Goal: Task Accomplishment & Management: Use online tool/utility

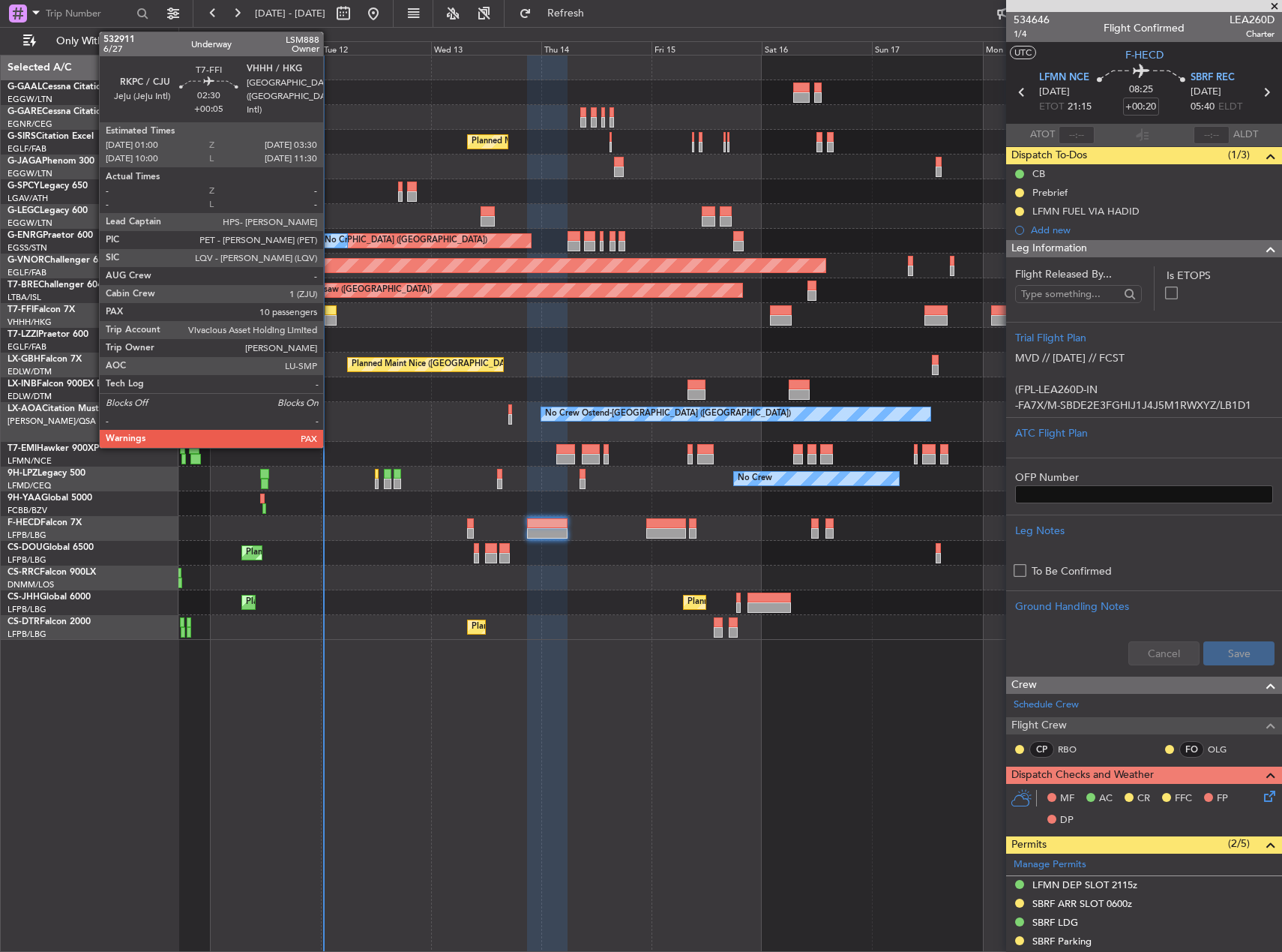
click at [330, 317] on div at bounding box center [331, 320] width 12 height 11
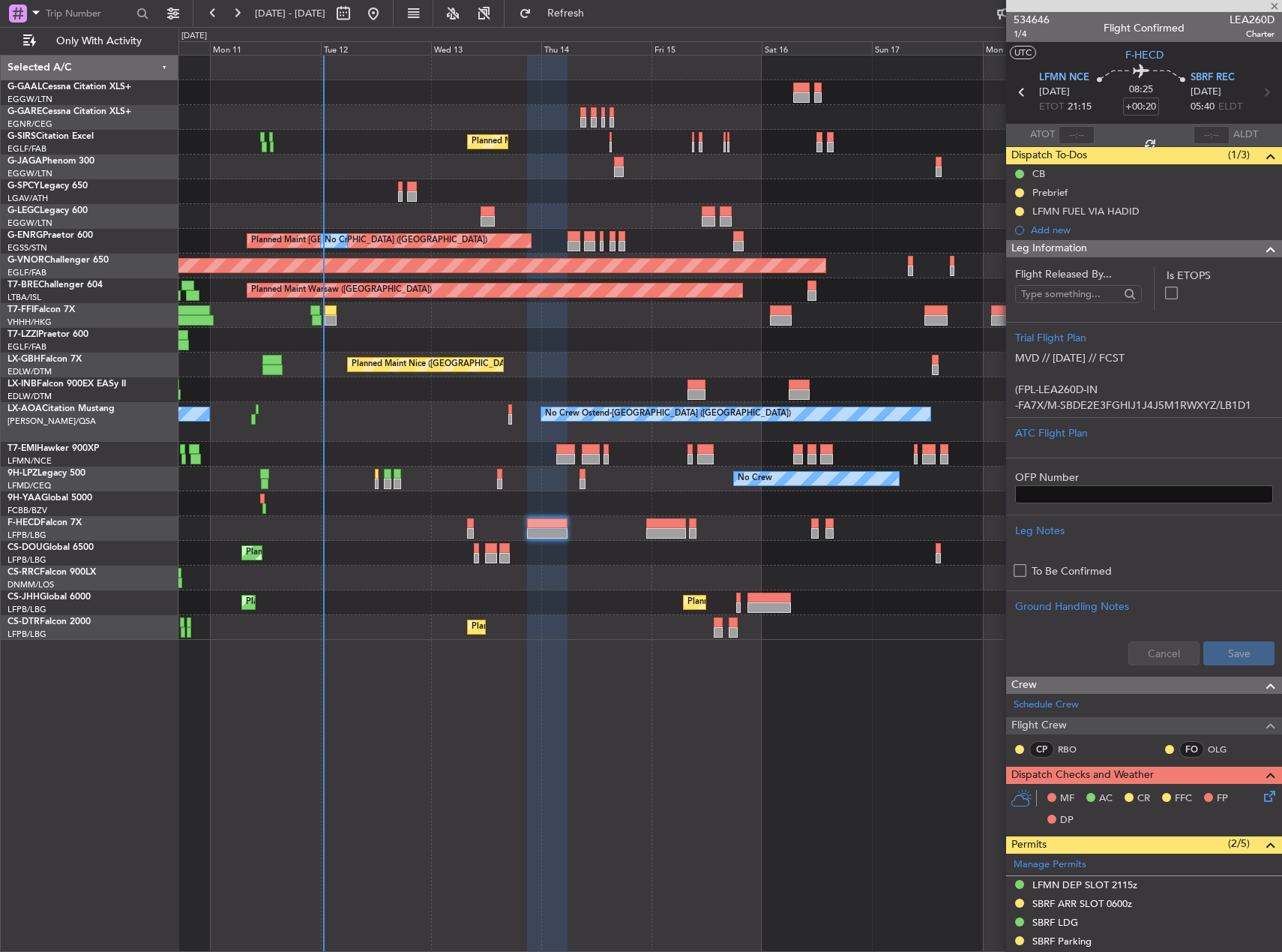
type input "+00:05"
type input "10"
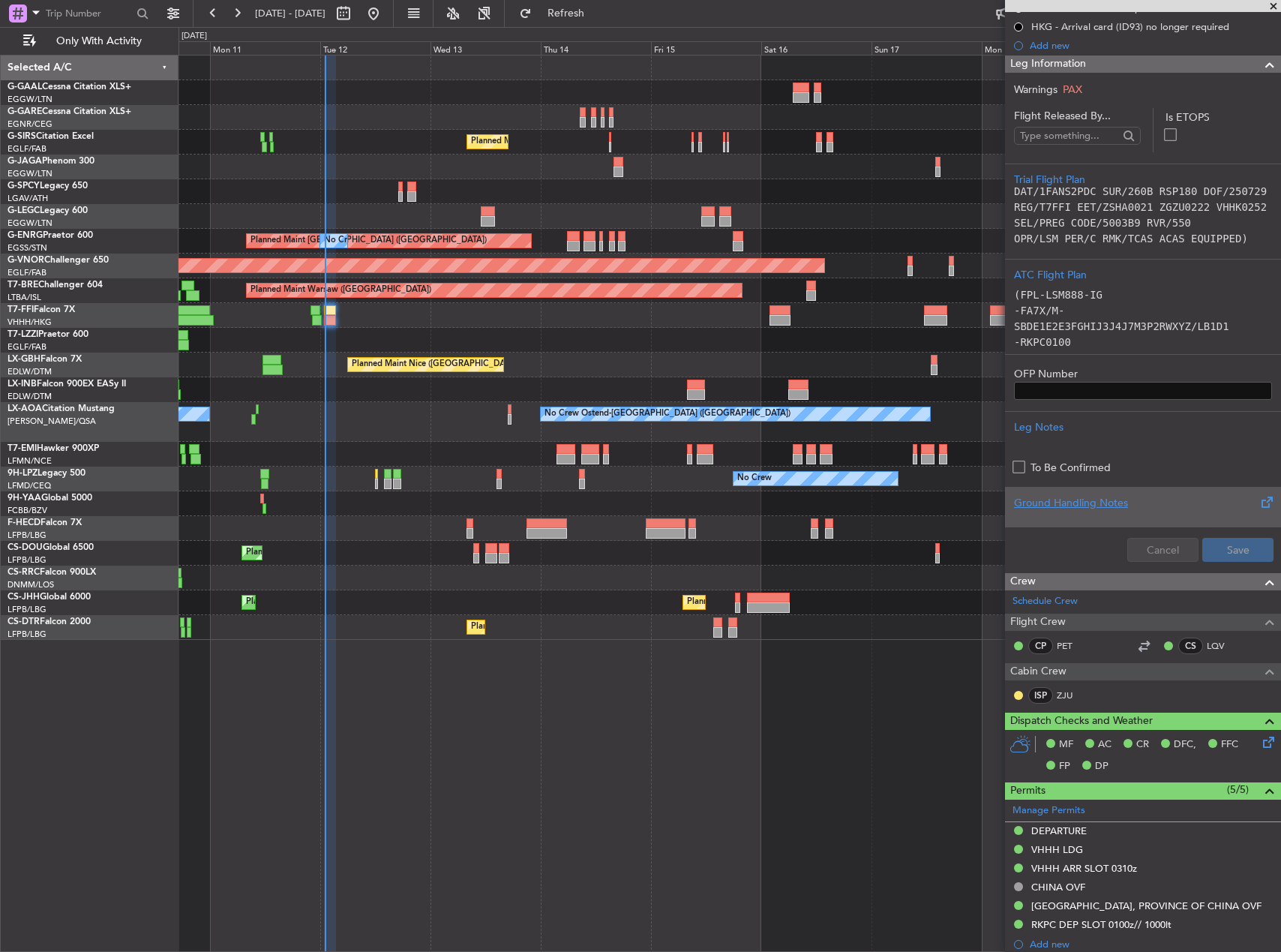
scroll to position [375, 0]
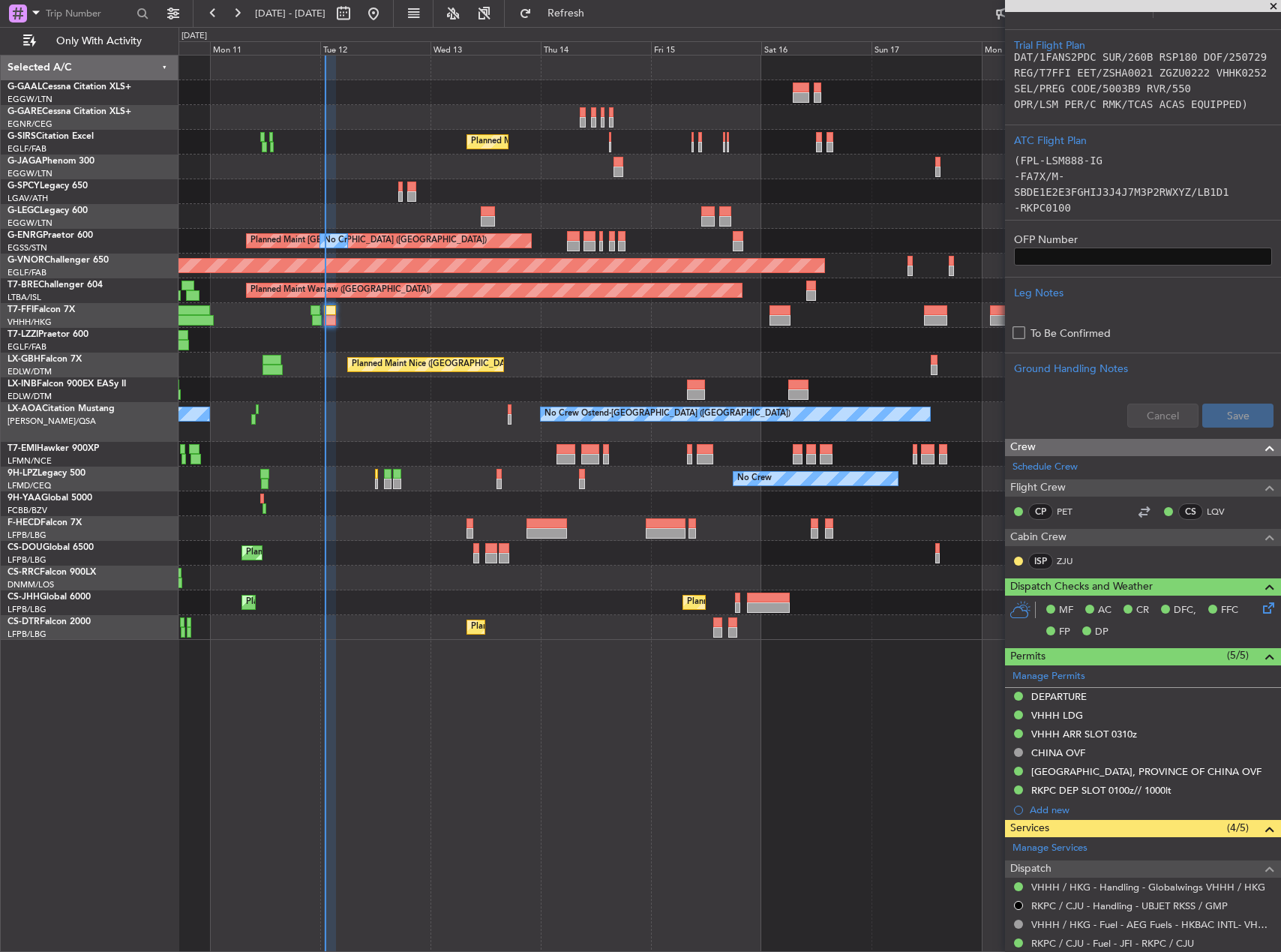
click at [521, 516] on div at bounding box center [729, 504] width 1102 height 25
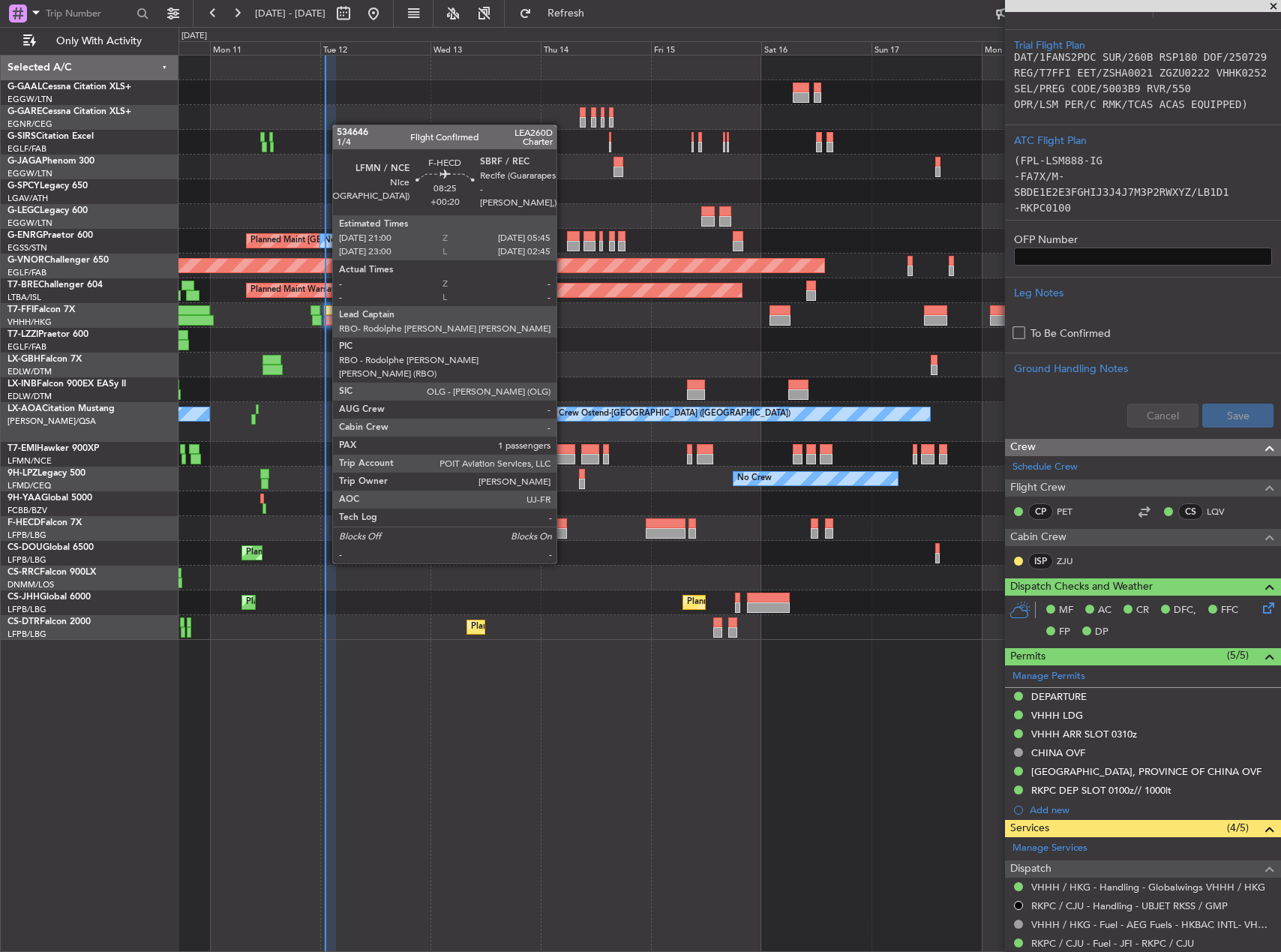
click at [575, 539] on div "Planned Maint [GEOGRAPHIC_DATA] ([GEOGRAPHIC_DATA]) No Crew" at bounding box center [729, 528] width 1102 height 25
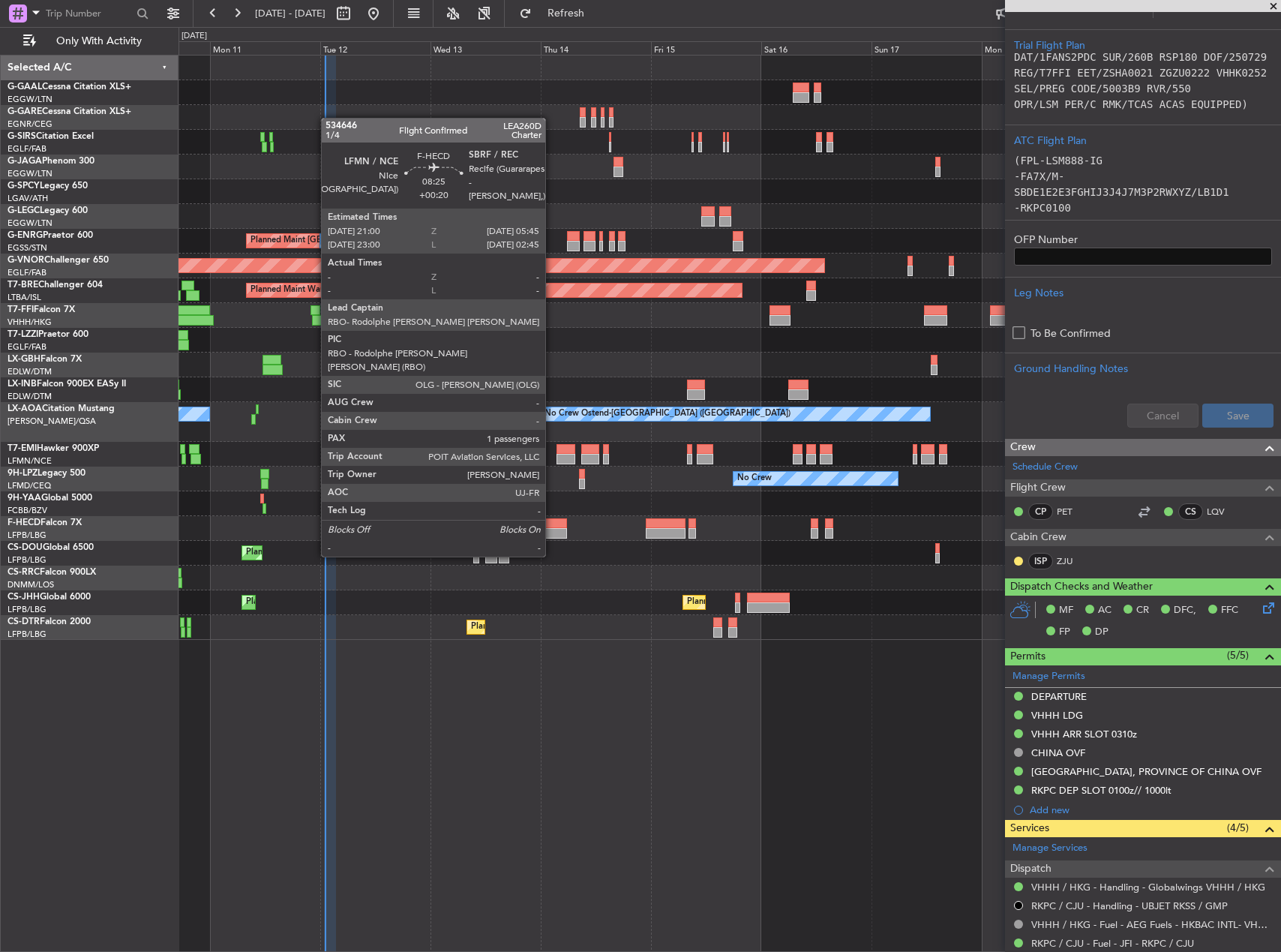
click at [546, 525] on div at bounding box center [547, 523] width 41 height 11
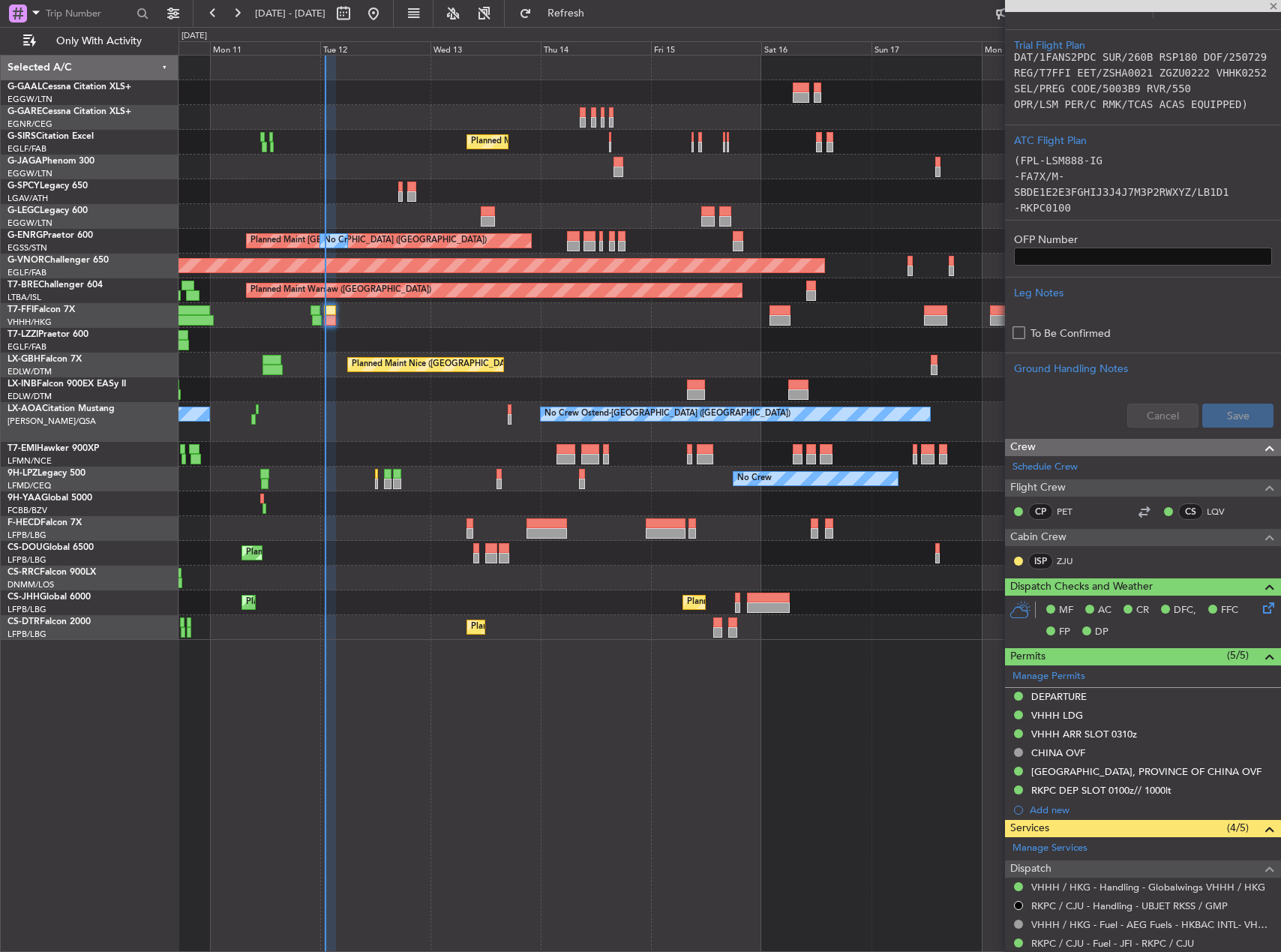
type input "+00:20"
type input "1"
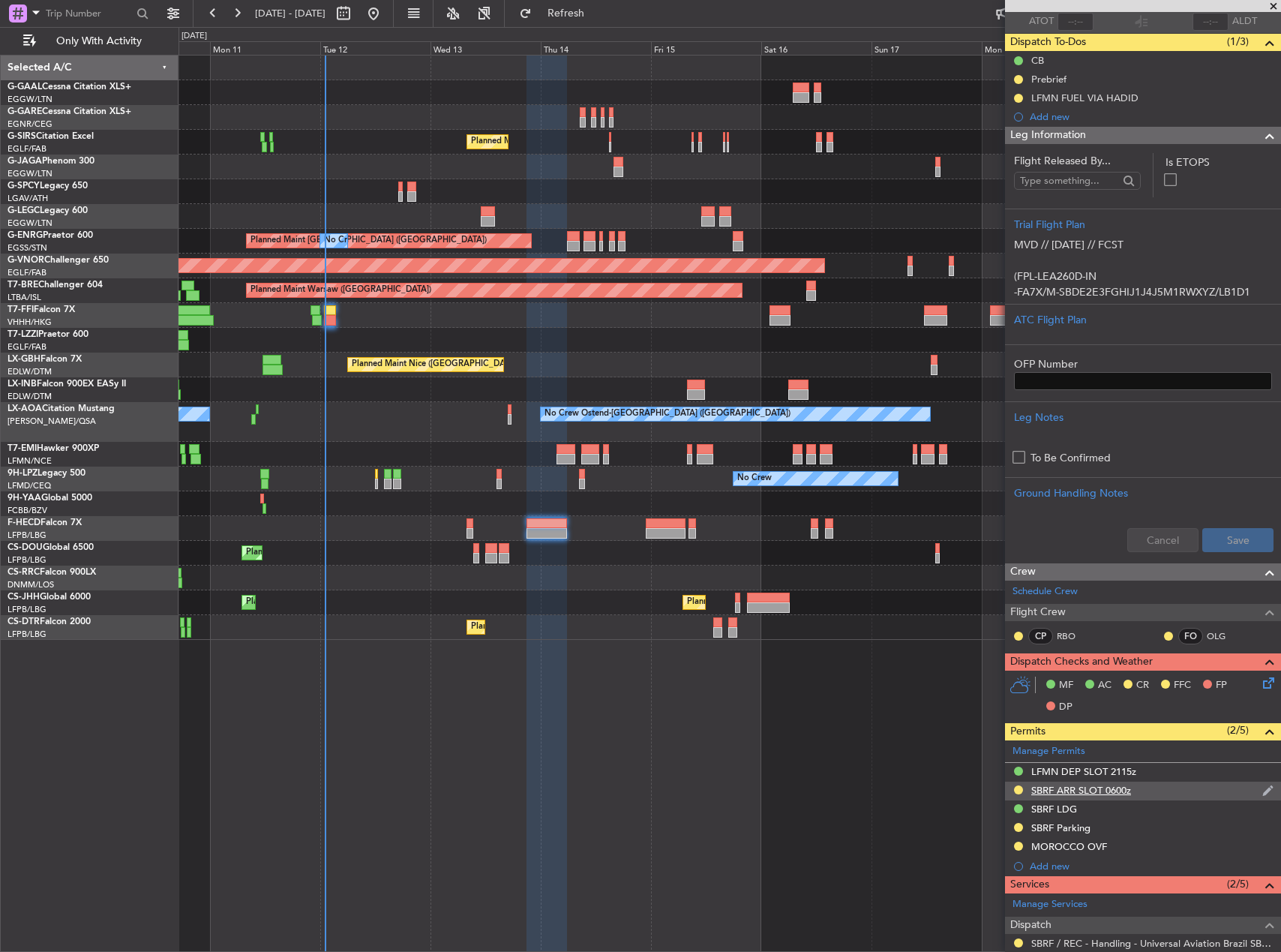
scroll to position [0, 0]
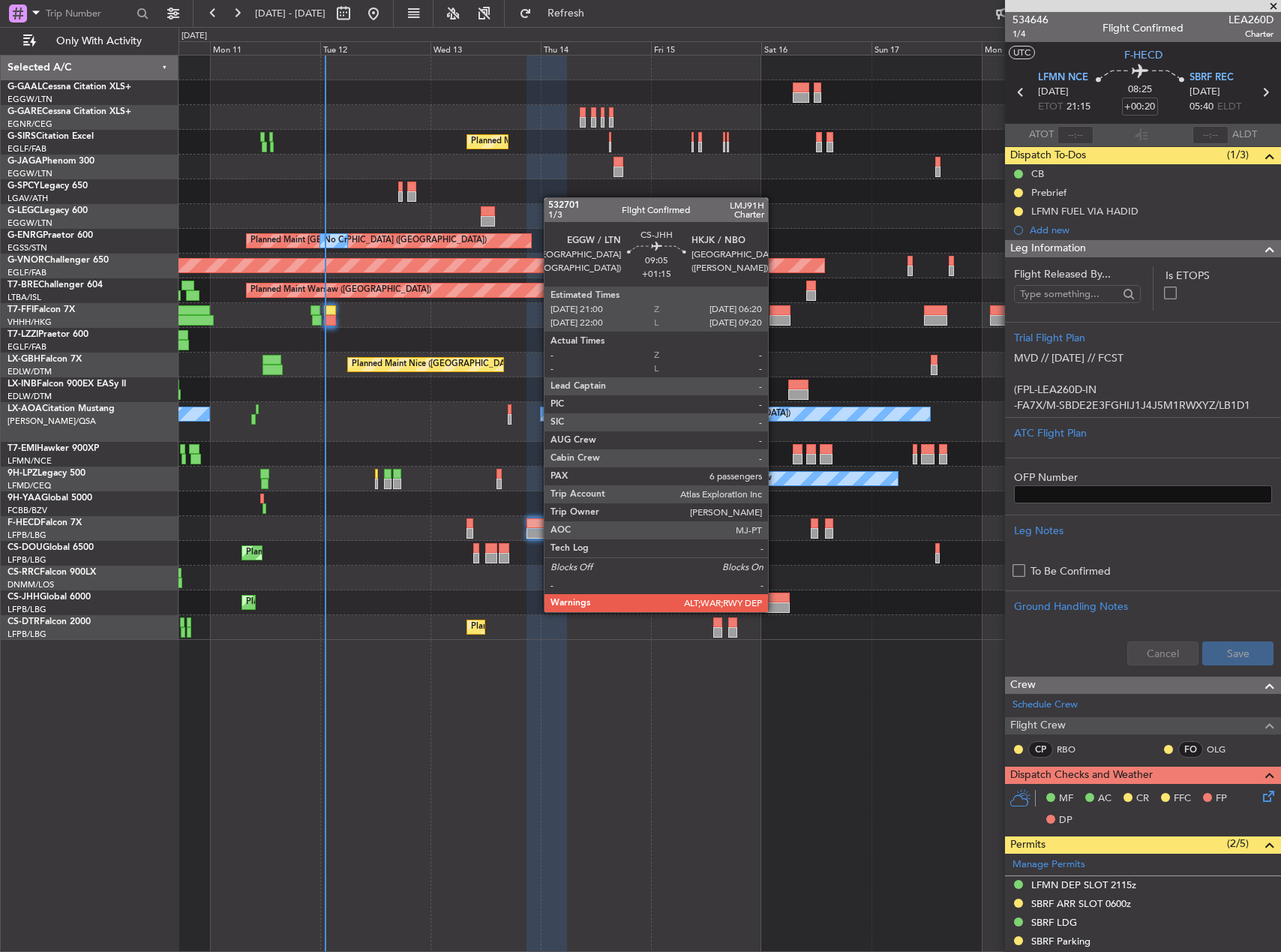
click at [775, 610] on div at bounding box center [768, 607] width 44 height 11
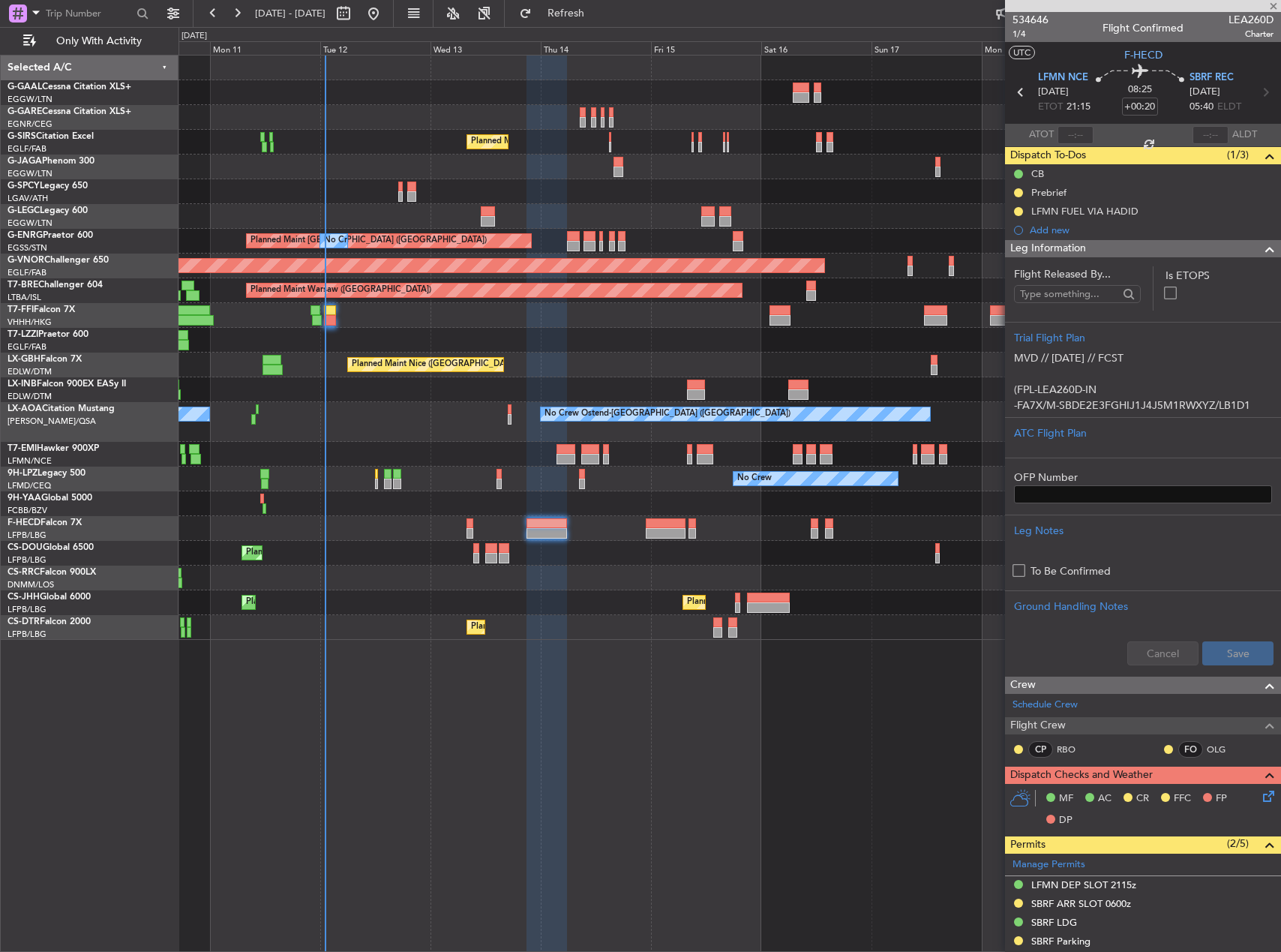
type input "+01:15"
type input "6"
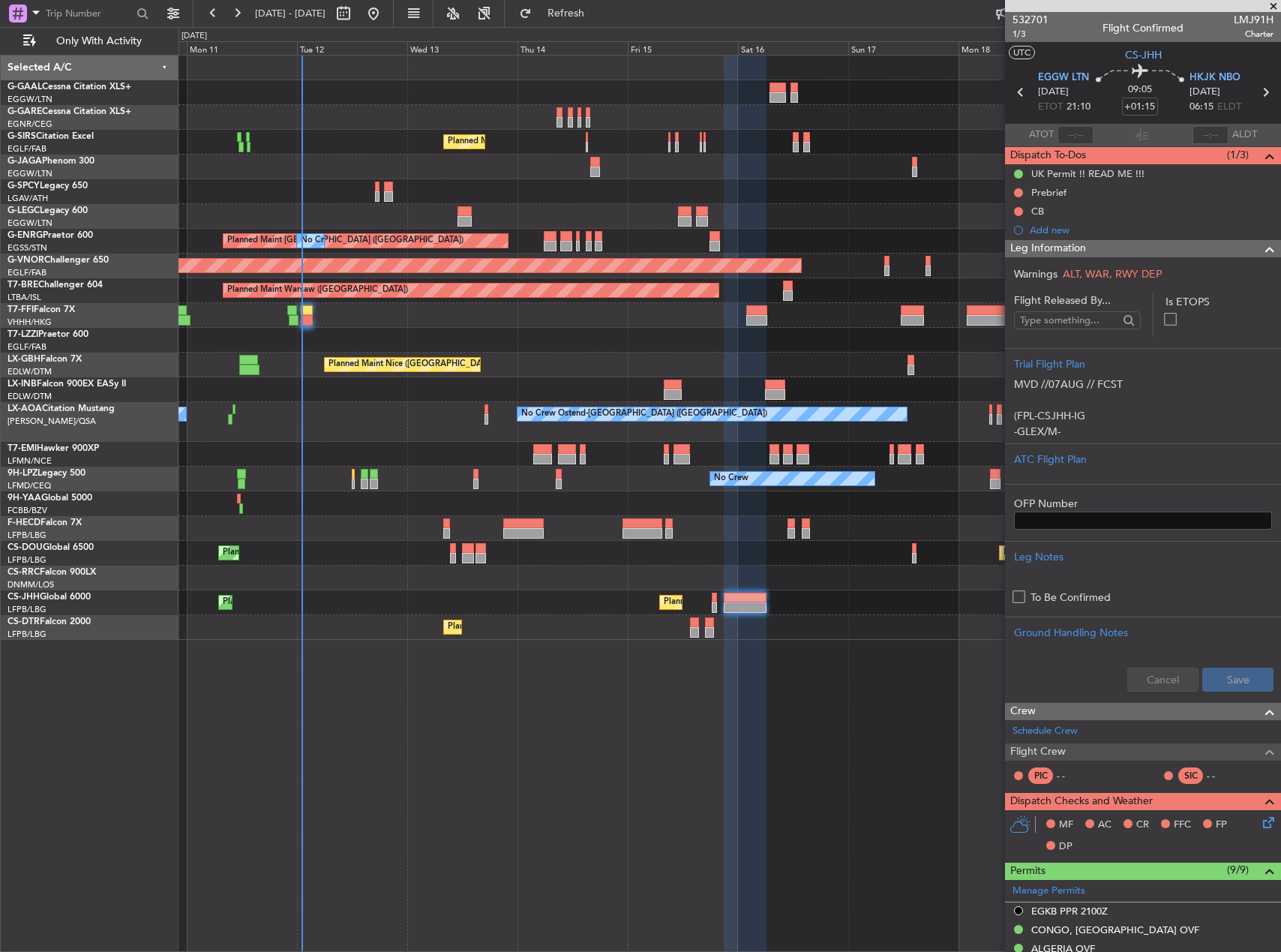
click at [800, 522] on div "No Crew Planned Maint [GEOGRAPHIC_DATA] ([GEOGRAPHIC_DATA]) A/C Unavailable [GE…" at bounding box center [729, 347] width 1102 height 584
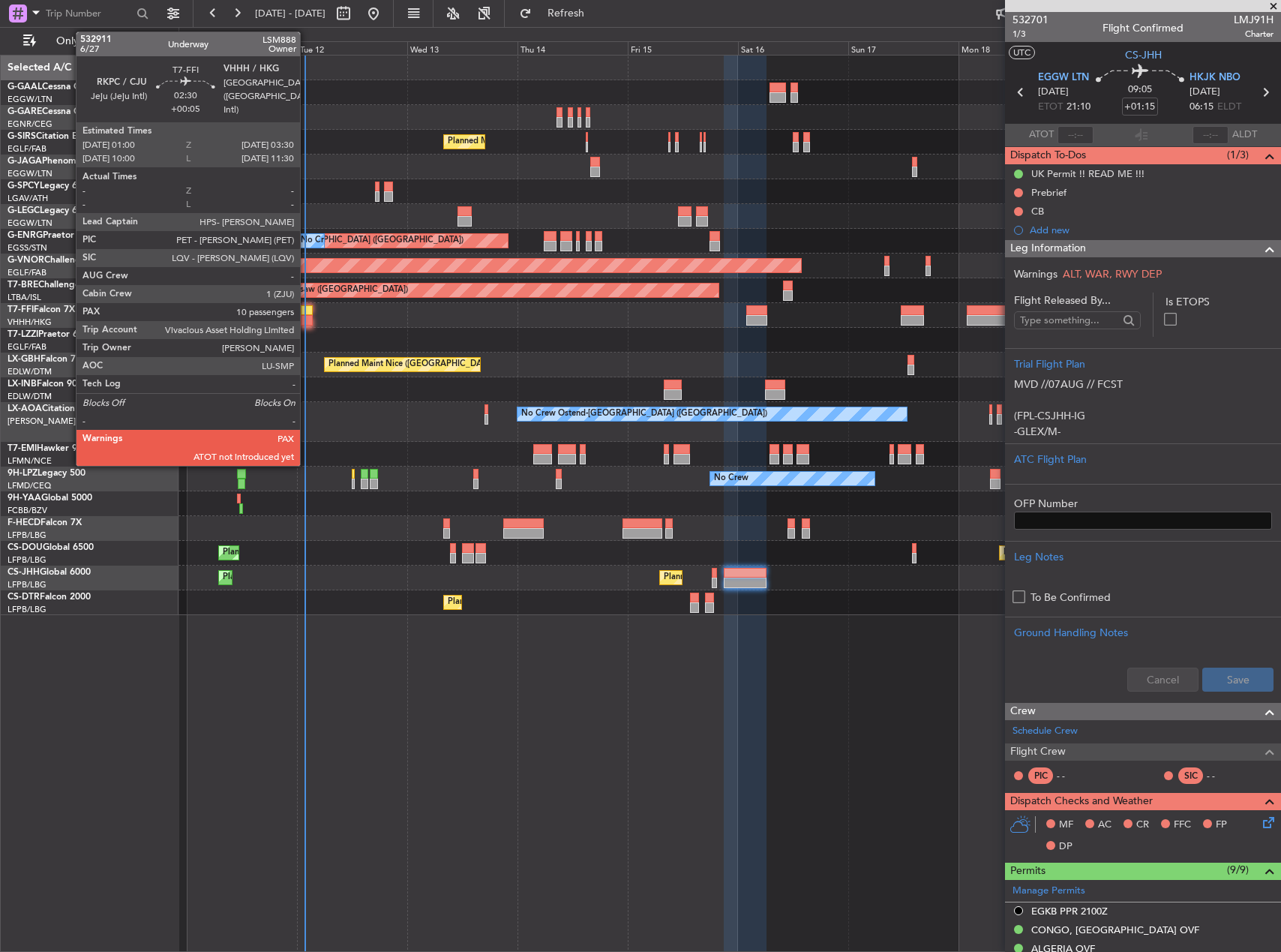
click at [307, 309] on div at bounding box center [307, 310] width 12 height 11
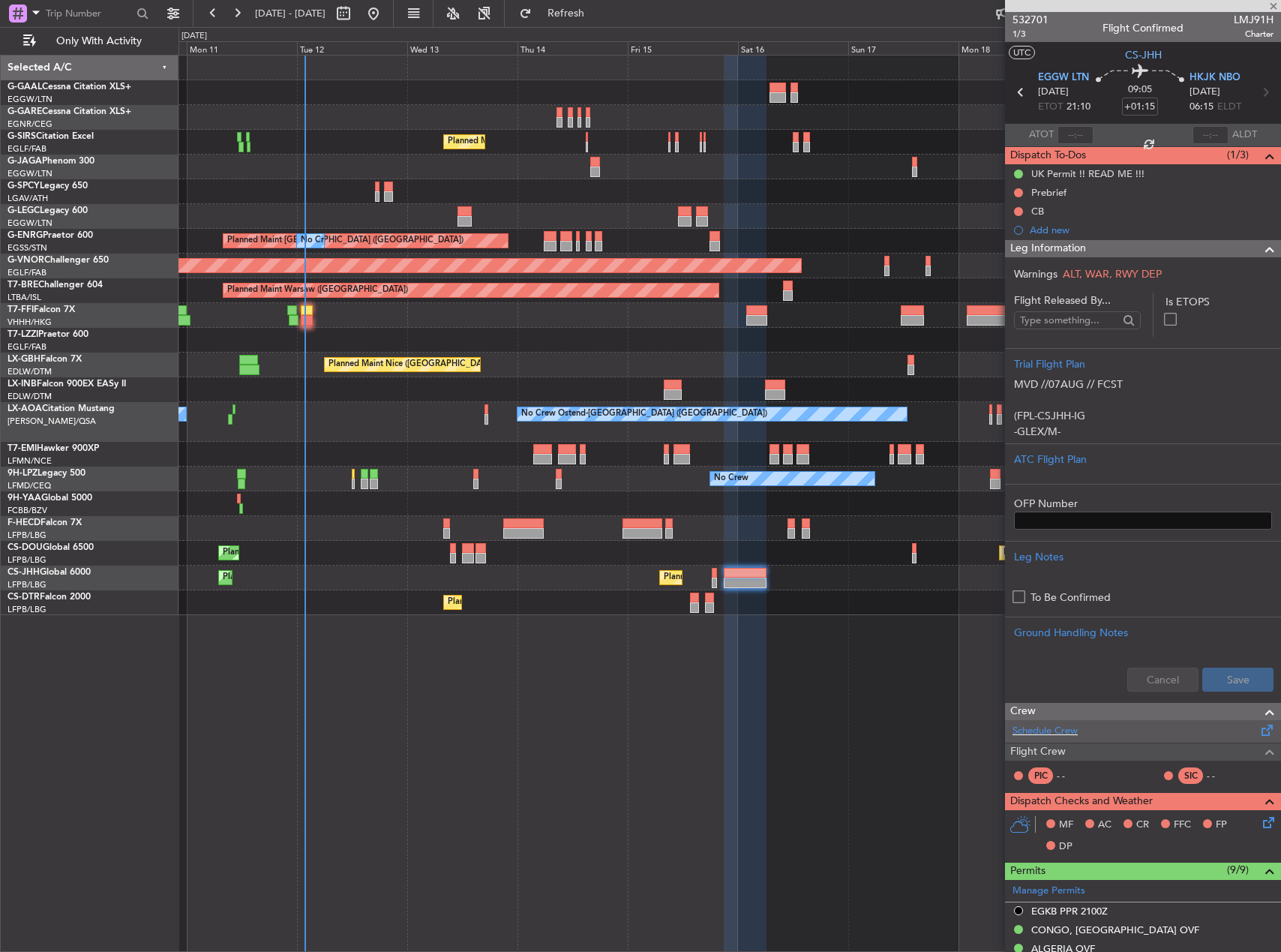
type input "+00:05"
type input "10"
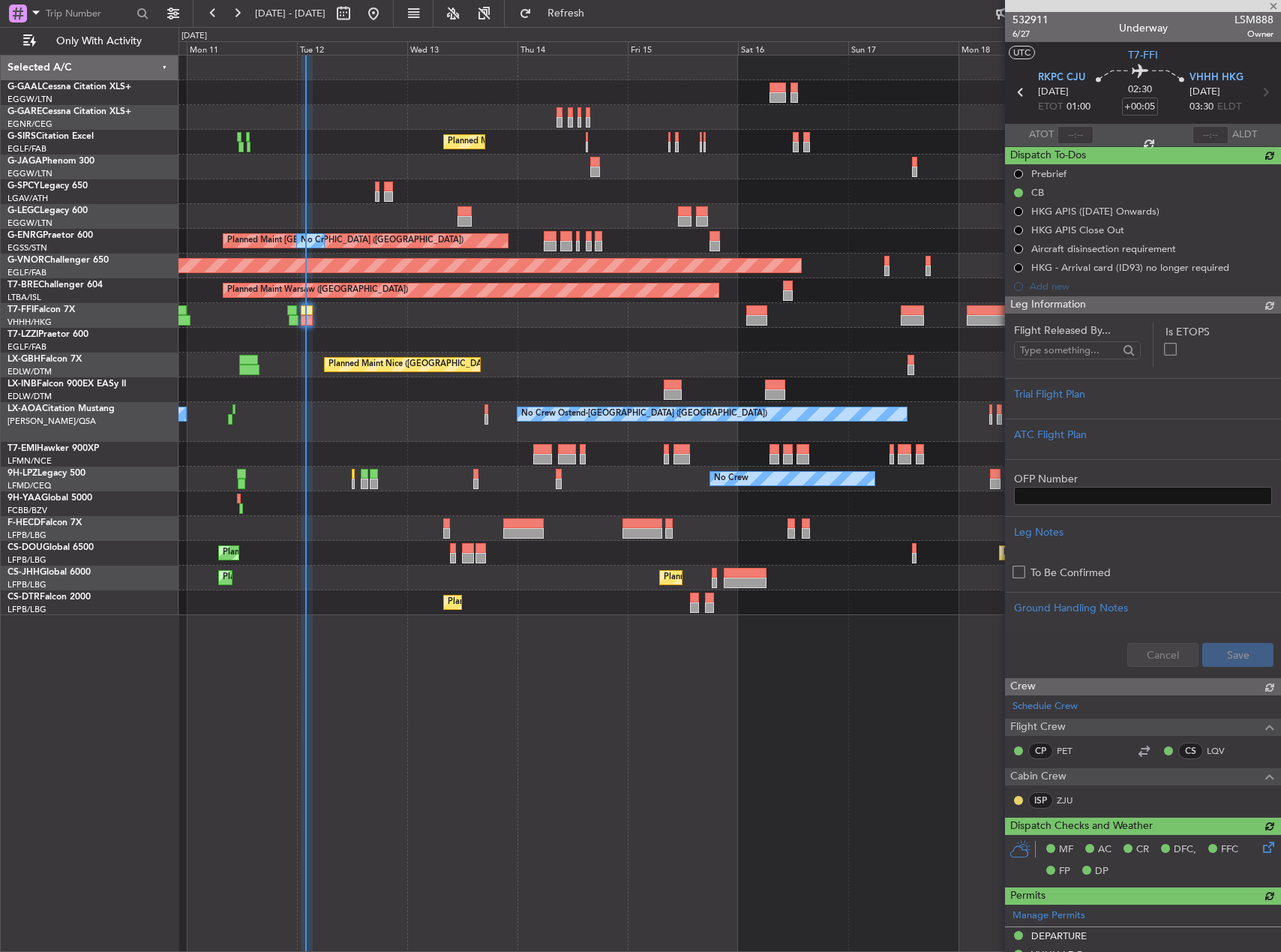
type input "01:39"
